Goal: Information Seeking & Learning: Learn about a topic

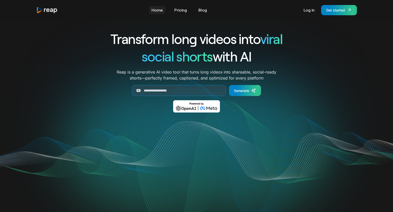
click at [158, 10] on link "Home" at bounding box center [157, 10] width 16 height 8
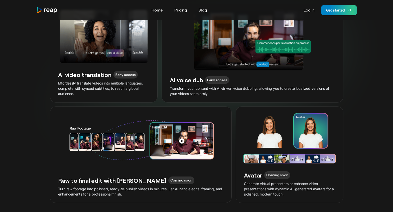
scroll to position [1173, 0]
click at [123, 71] on div "AI video translation Early access" at bounding box center [103, 76] width 91 height 10
click at [93, 71] on h3 "AI video translation" at bounding box center [84, 75] width 53 height 8
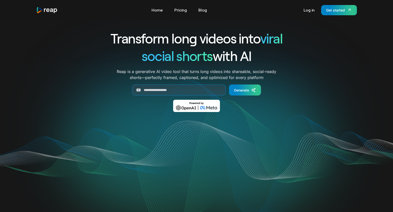
scroll to position [0, 0]
